Goal: Navigation & Orientation: Find specific page/section

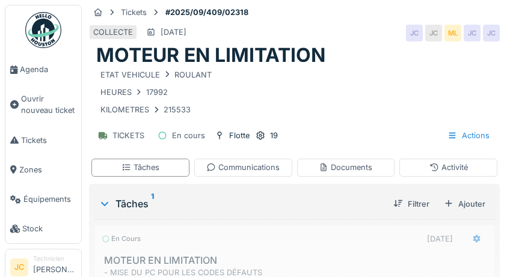
scroll to position [225, 0]
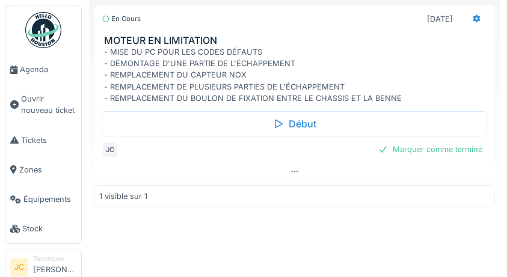
click at [37, 64] on span "Agenda" at bounding box center [48, 69] width 56 height 11
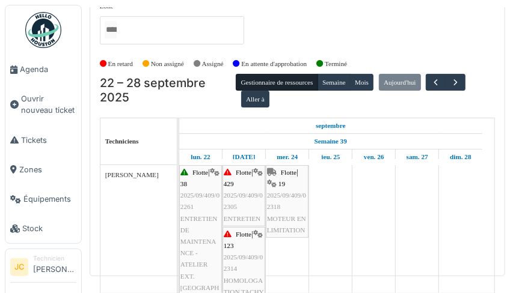
click at [44, 35] on img at bounding box center [43, 30] width 36 height 36
